Goal: Task Accomplishment & Management: Manage account settings

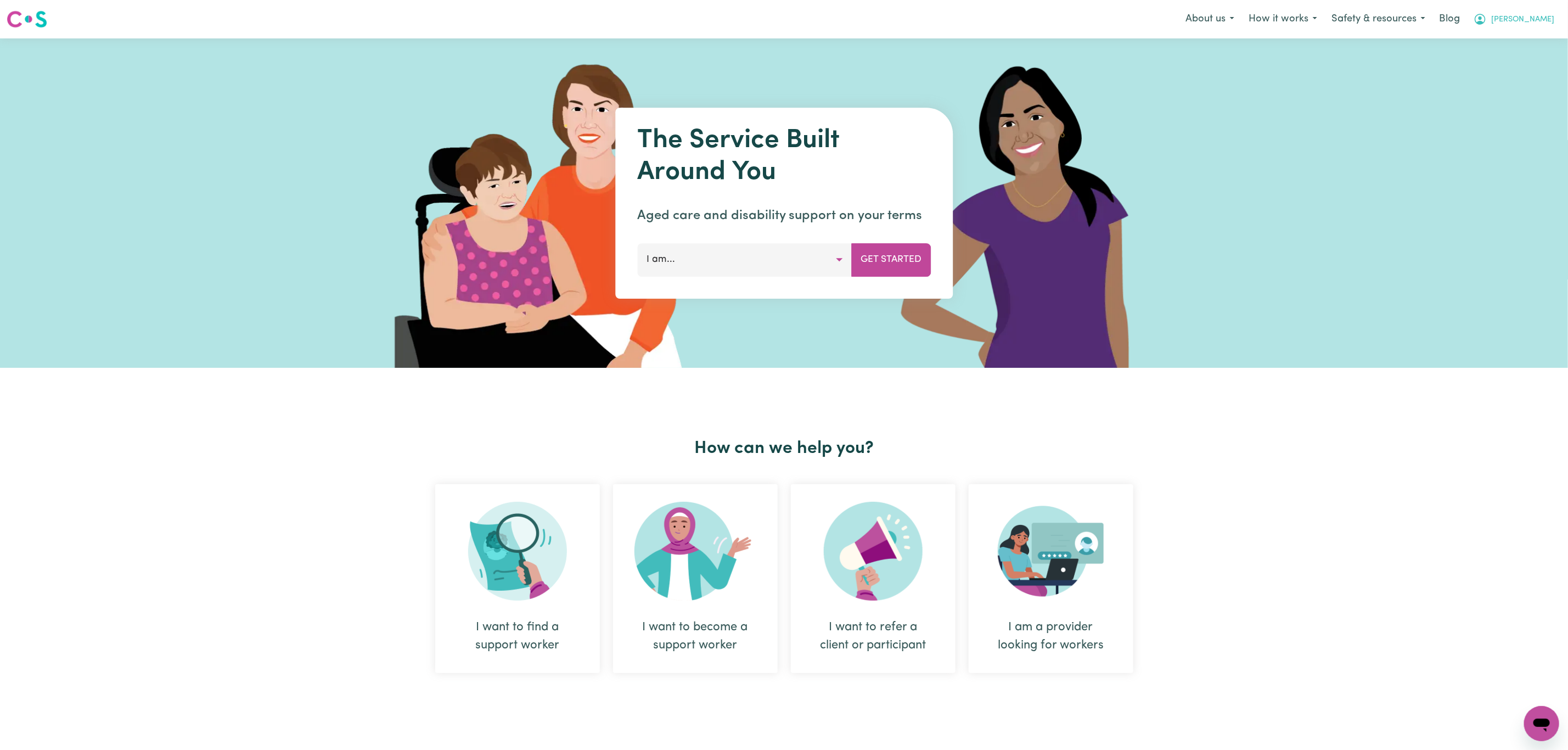
click at [1535, 15] on span "[PERSON_NAME]" at bounding box center [1522, 20] width 63 height 13
click at [1518, 55] on link "Logout" at bounding box center [1517, 63] width 87 height 21
click at [1535, 20] on link "Login" at bounding box center [1542, 19] width 38 height 24
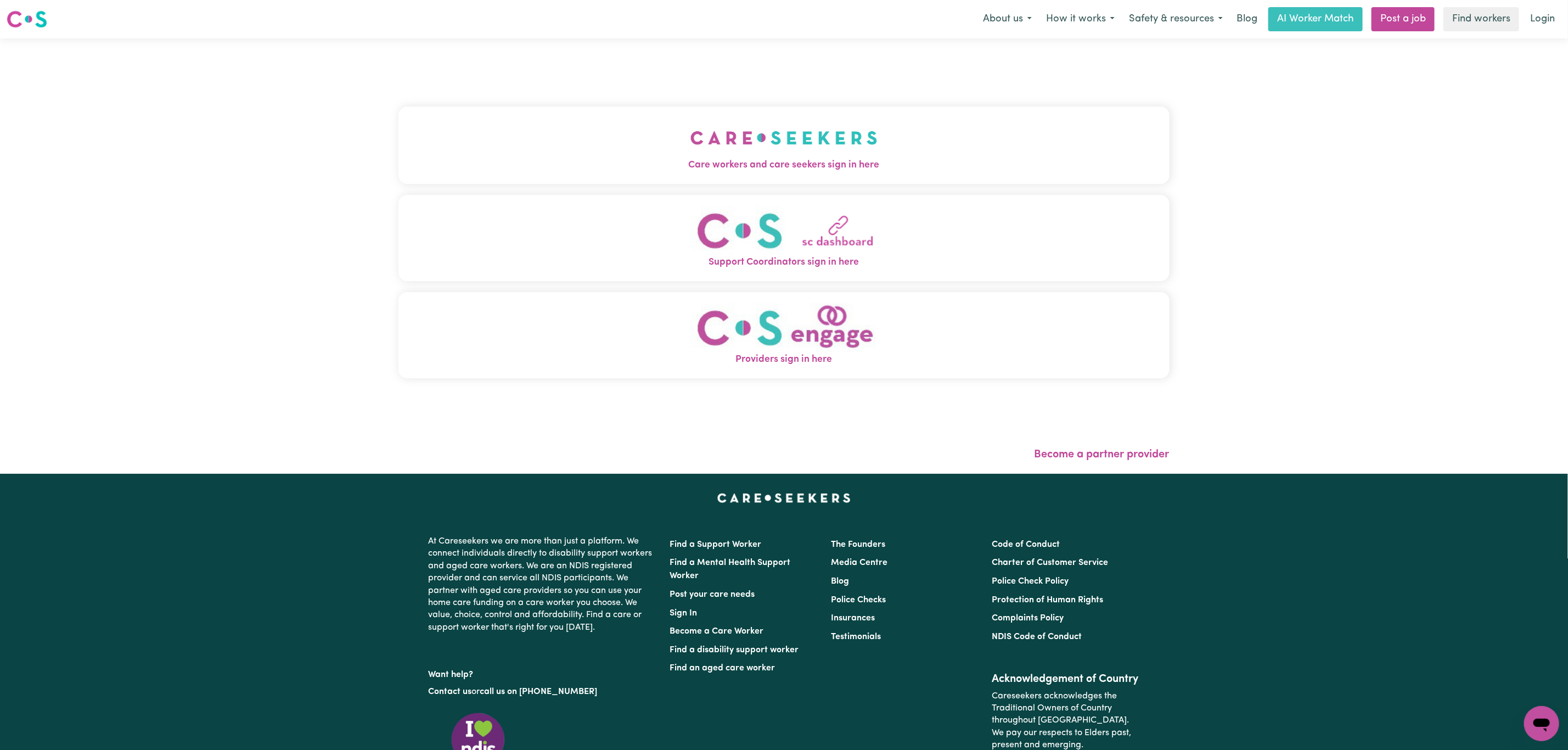
click at [529, 133] on button "Care workers and care seekers sign in here" at bounding box center [784, 145] width 771 height 77
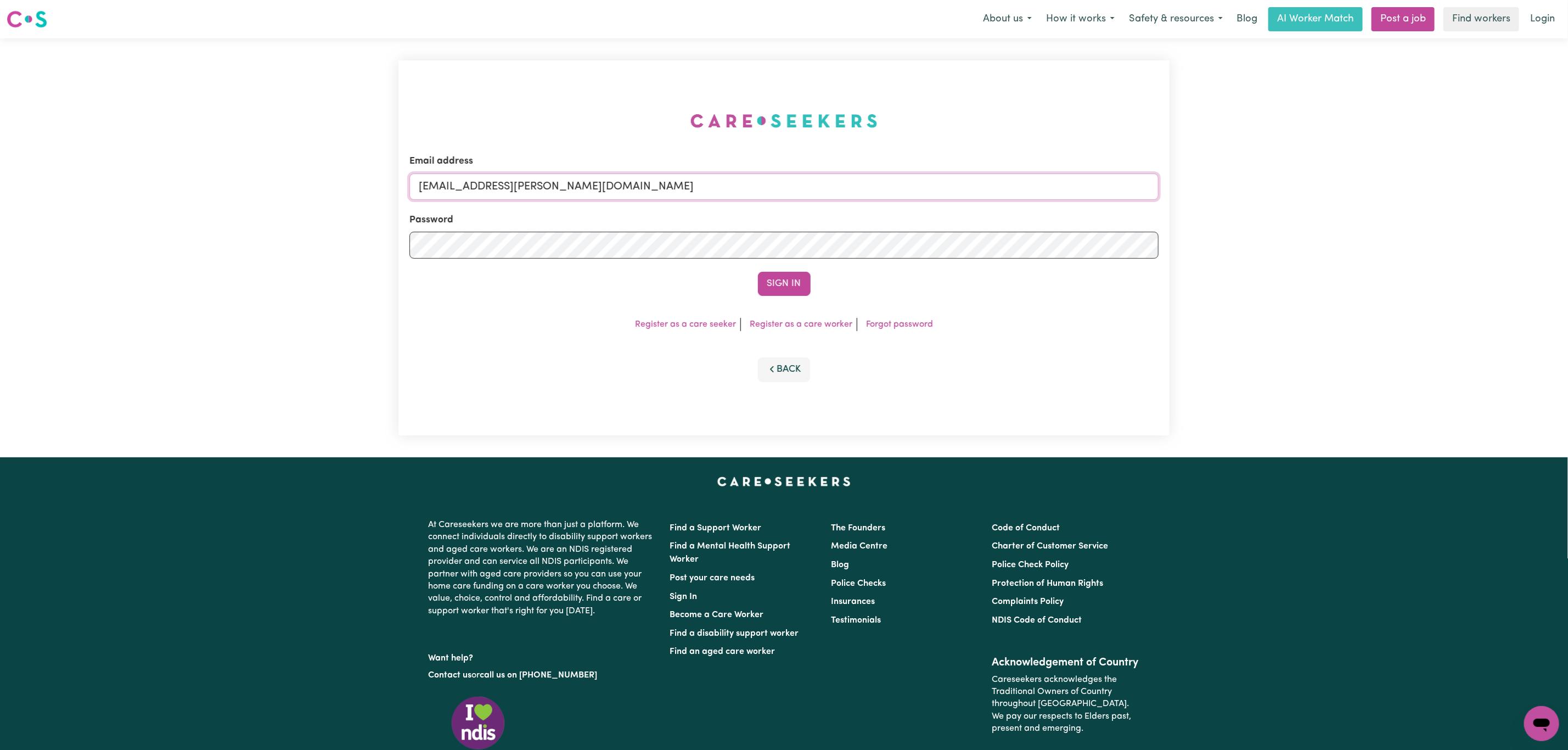
drag, startPoint x: 476, startPoint y: 185, endPoint x: 703, endPoint y: 197, distance: 227.3
click at [703, 197] on input "[EMAIL_ADDRESS][PERSON_NAME][DOMAIN_NAME]" at bounding box center [784, 186] width 750 height 26
paste input "[PERSON_NAME][EMAIL_ADDRESS][DOMAIN_NAME]"
drag, startPoint x: 471, startPoint y: 183, endPoint x: 527, endPoint y: 187, distance: 56.1
click at [527, 187] on input "[EMAIL_ADDRESS][PERSON_NAME][DOMAIN_NAME]" at bounding box center [784, 186] width 750 height 26
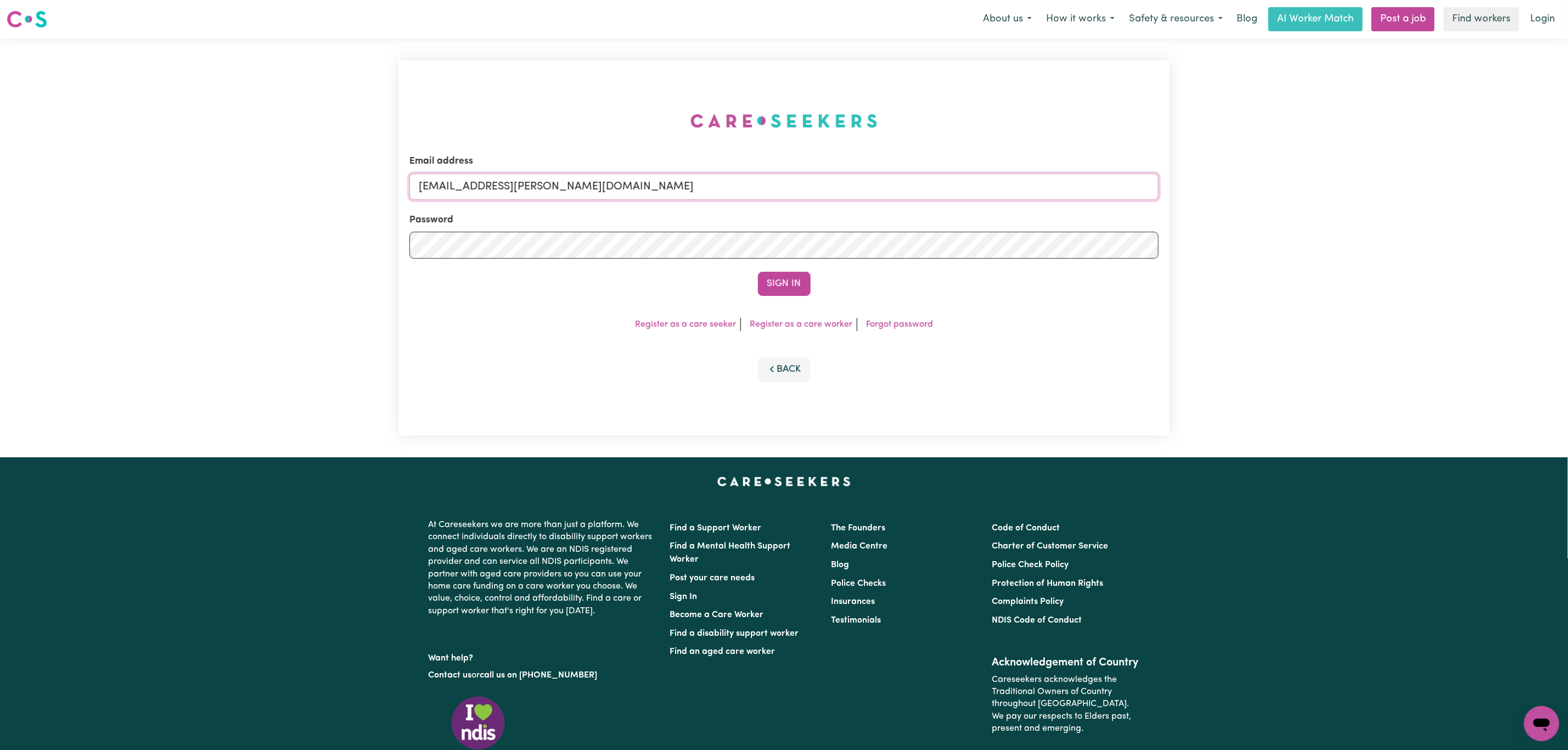
click at [474, 190] on input "[EMAIL_ADDRESS][PERSON_NAME][DOMAIN_NAME]" at bounding box center [784, 186] width 750 height 26
drag, startPoint x: 474, startPoint y: 184, endPoint x: 647, endPoint y: 205, distance: 174.3
click at [647, 205] on form "Email address [EMAIL_ADDRESS][PERSON_NAME][DOMAIN_NAME] Password Sign In" at bounding box center [784, 225] width 750 height 141
paste input "[EMAIL_ADDRESS][DOMAIN_NAME]"
type input "superuser~[EMAIL_ADDRESS][DOMAIN_NAME]"
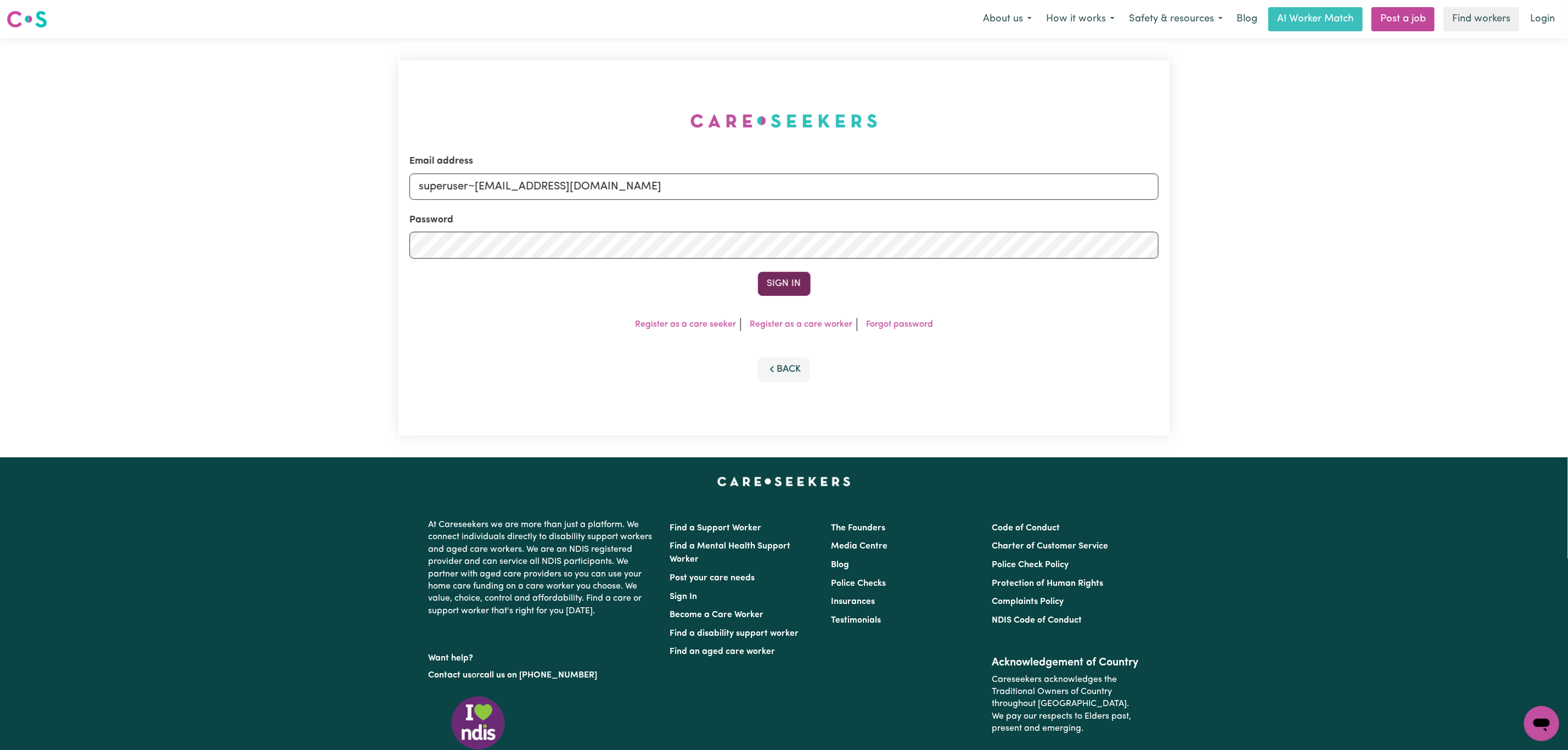
click at [788, 284] on button "Sign In" at bounding box center [784, 283] width 53 height 24
